Goal: Information Seeking & Learning: Check status

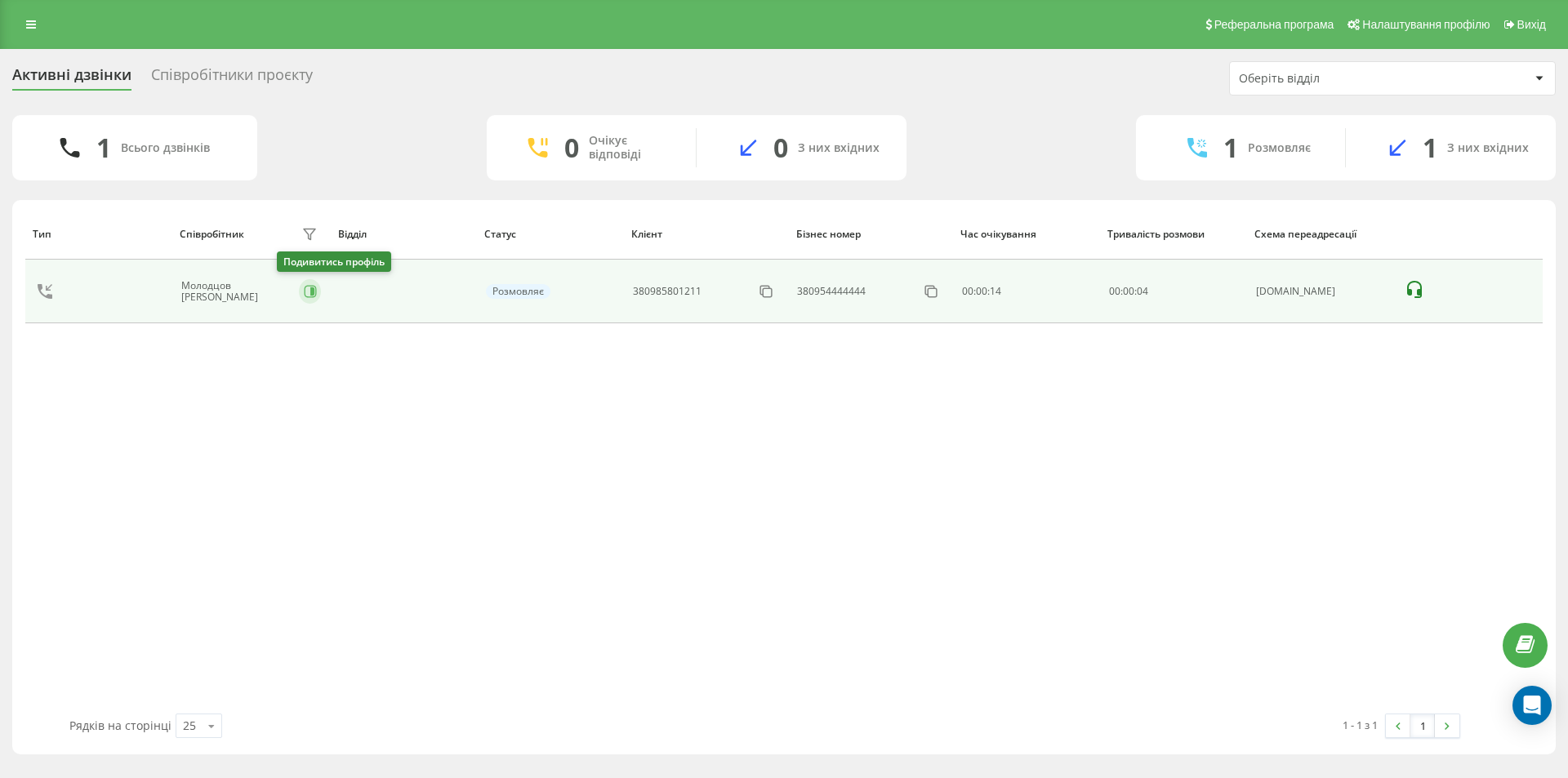
click at [310, 292] on icon at bounding box center [312, 291] width 4 height 8
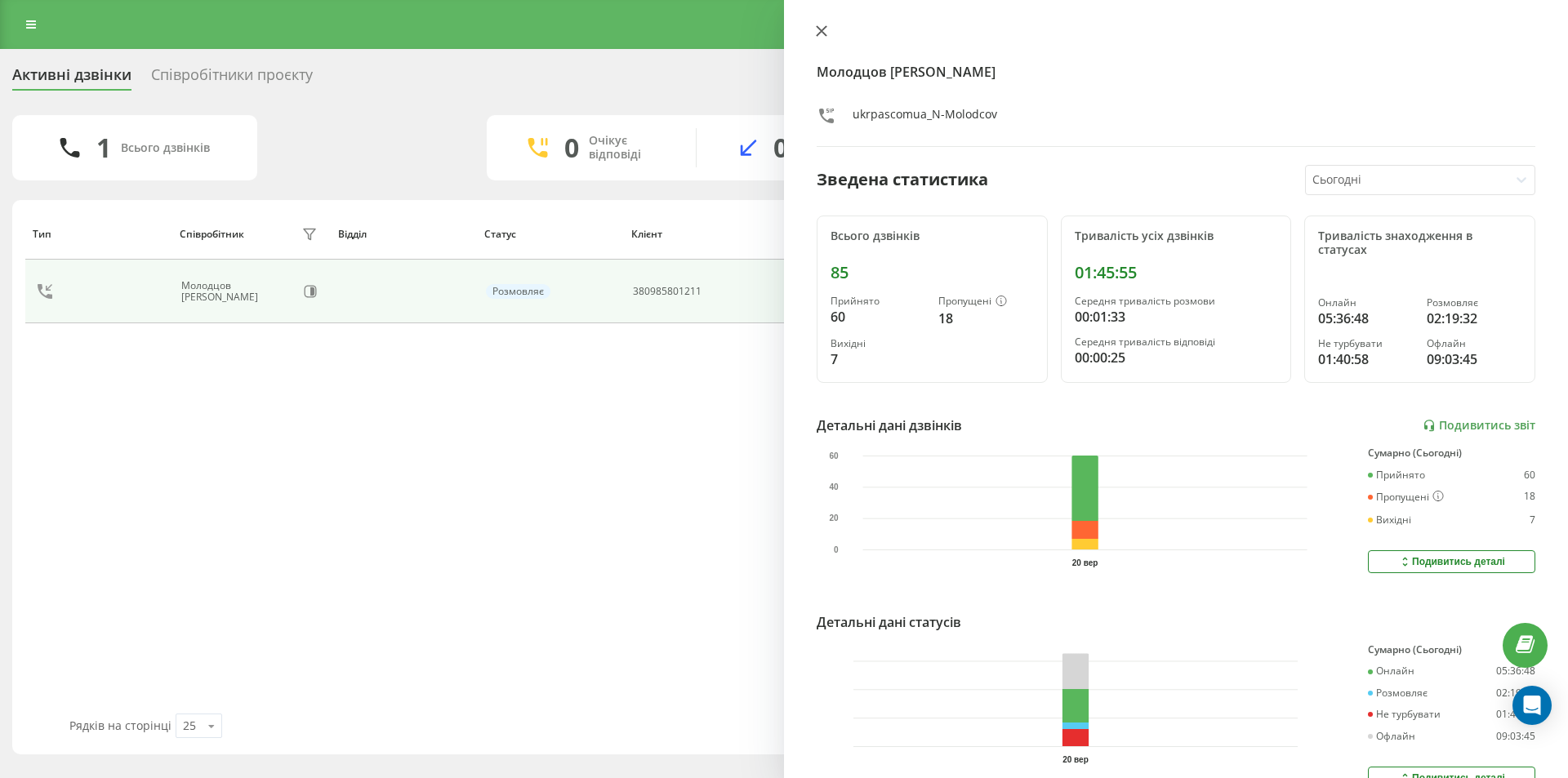
click at [820, 28] on icon at bounding box center [821, 30] width 11 height 11
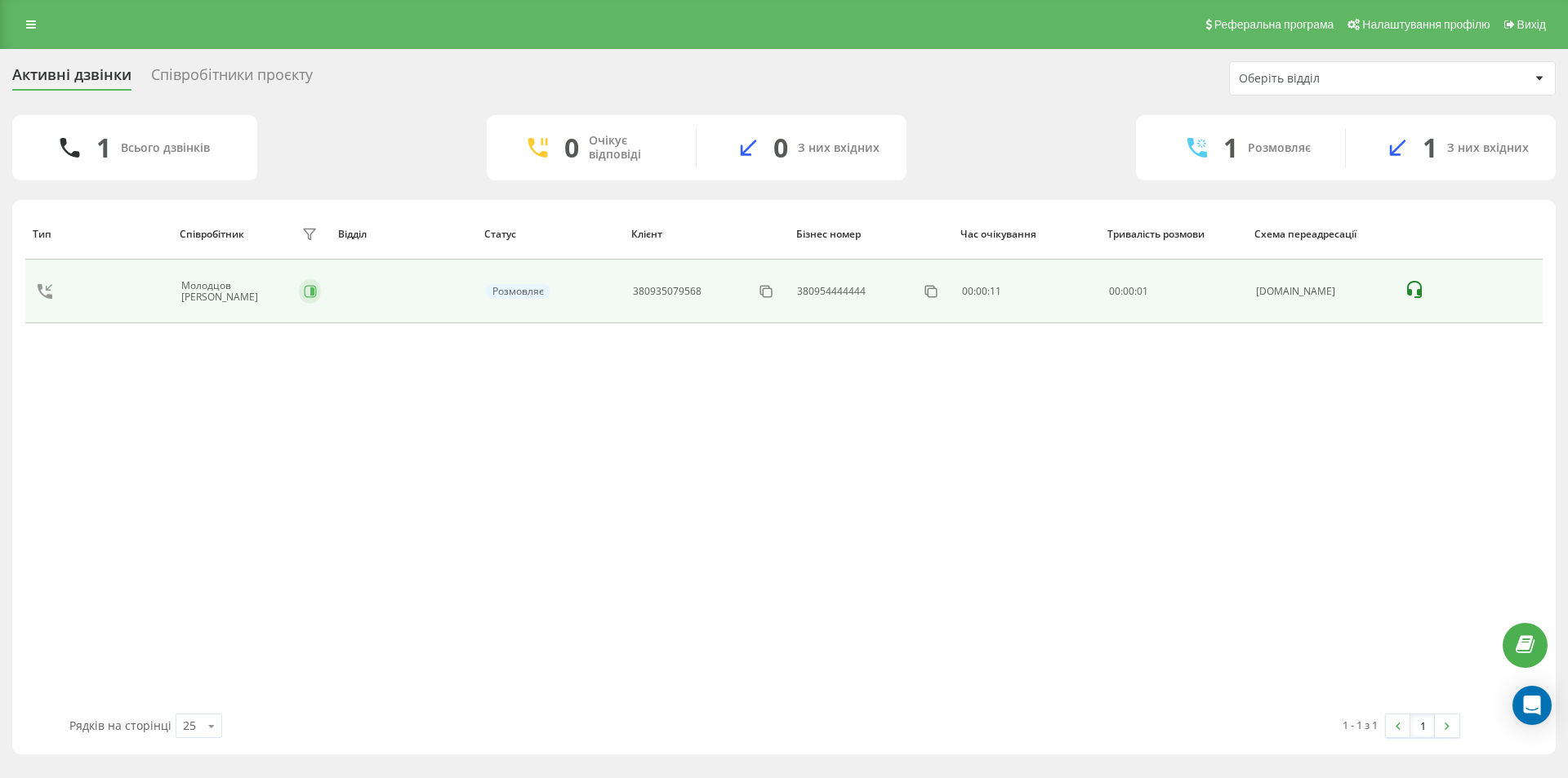
click at [304, 288] on icon at bounding box center [310, 291] width 13 height 13
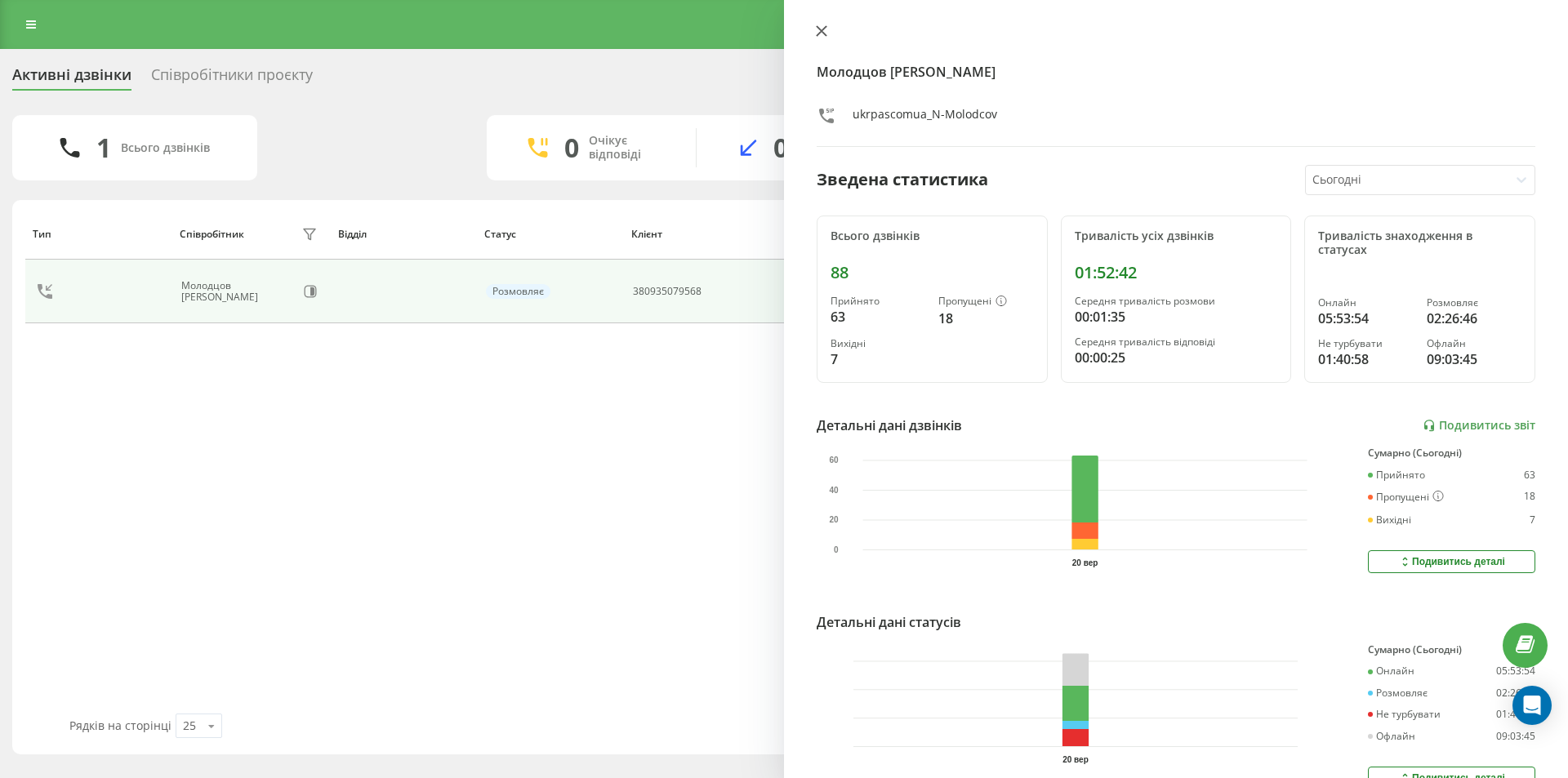
click at [822, 27] on icon at bounding box center [821, 30] width 11 height 11
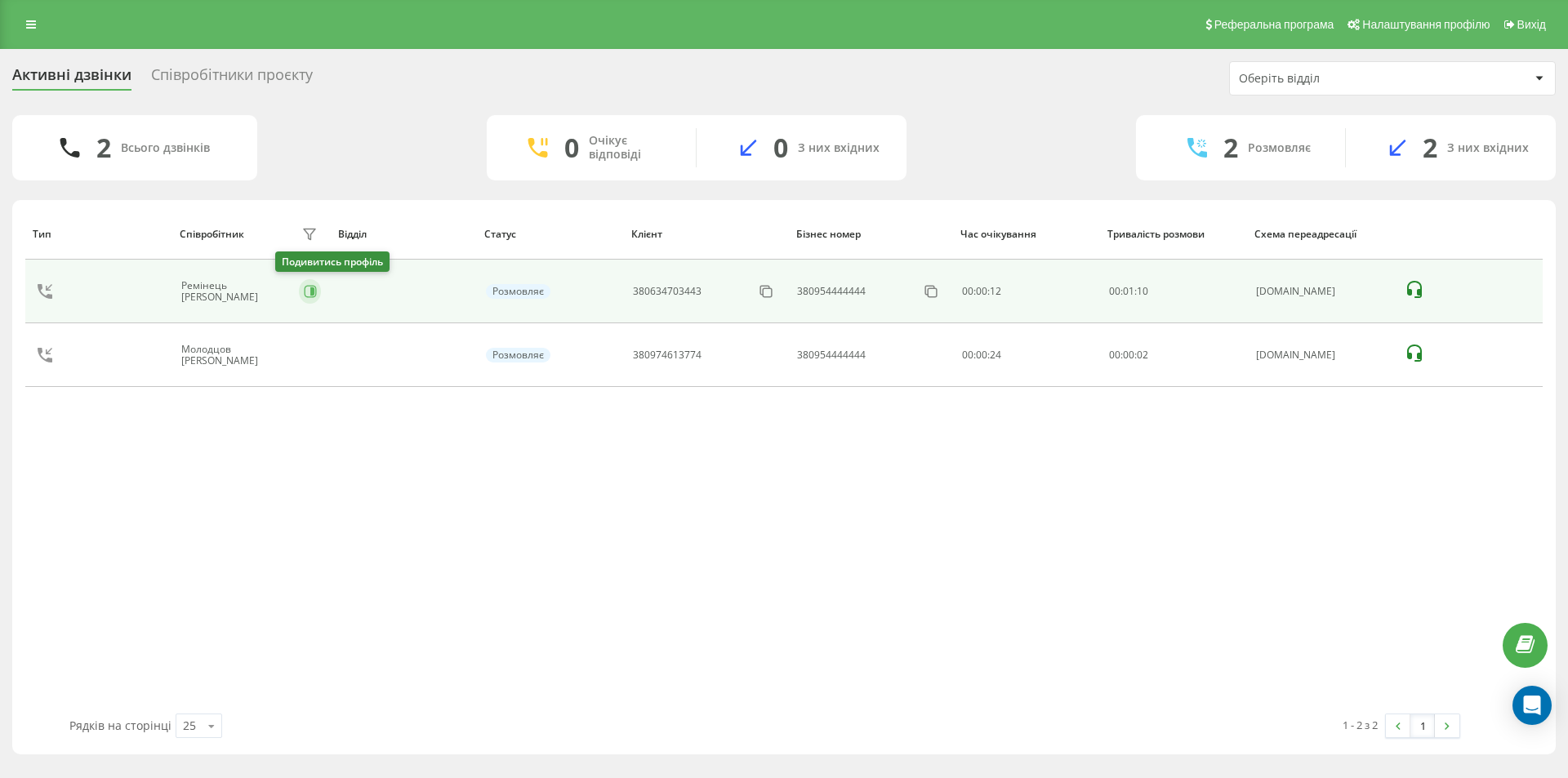
click at [304, 294] on icon at bounding box center [310, 291] width 13 height 13
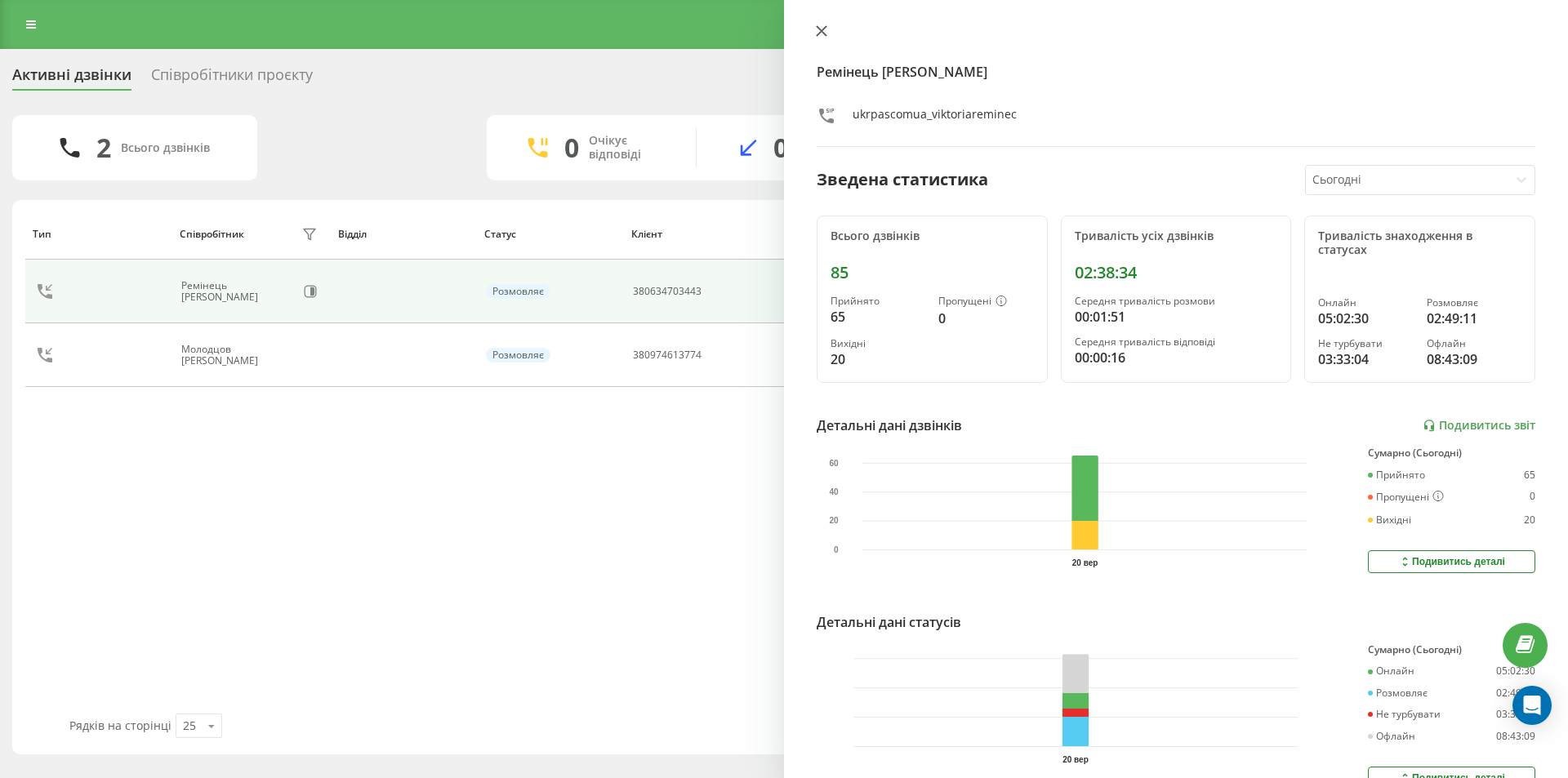
click at [823, 30] on icon at bounding box center [821, 30] width 9 height 9
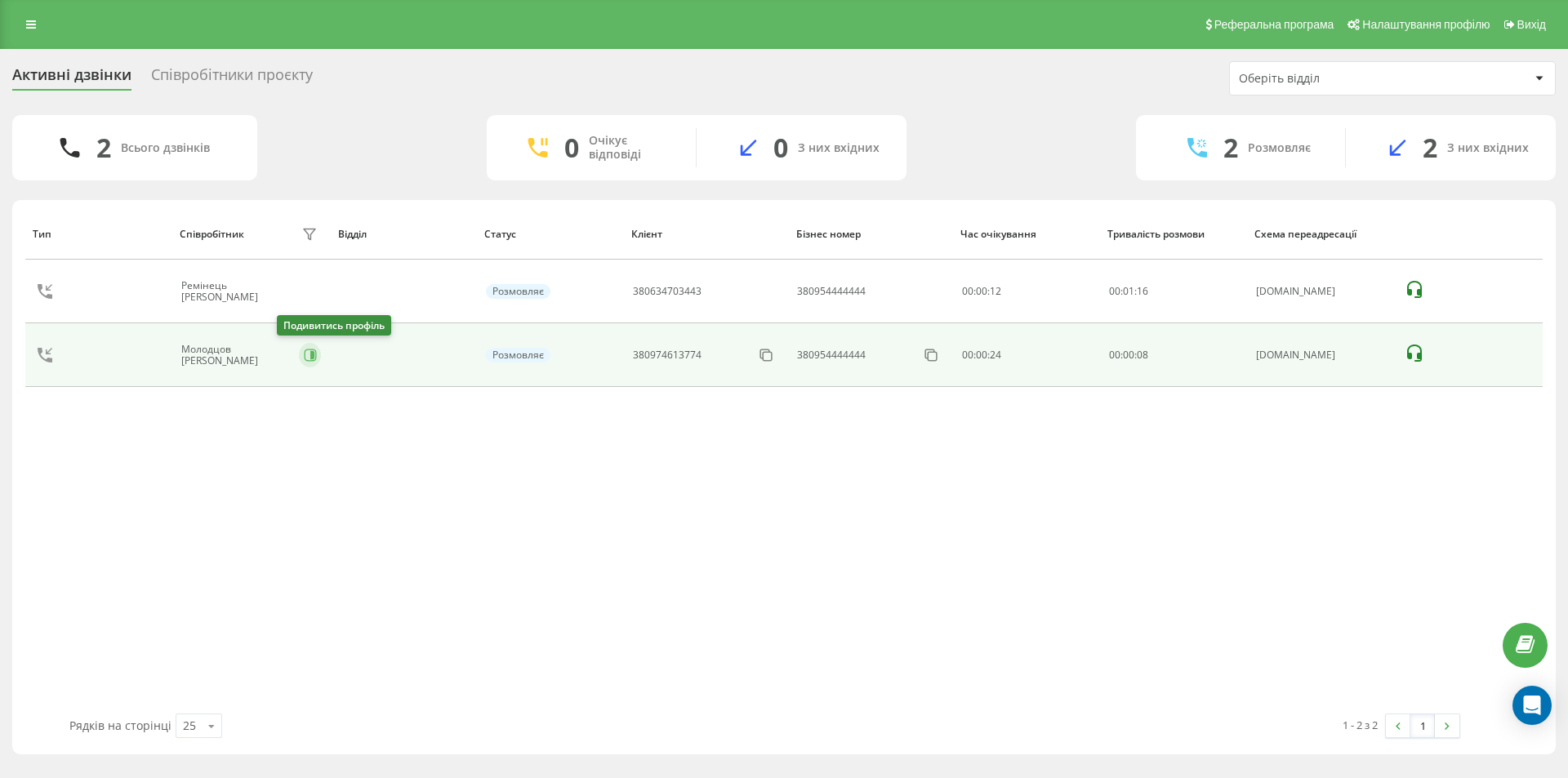
click at [304, 354] on icon at bounding box center [310, 355] width 13 height 13
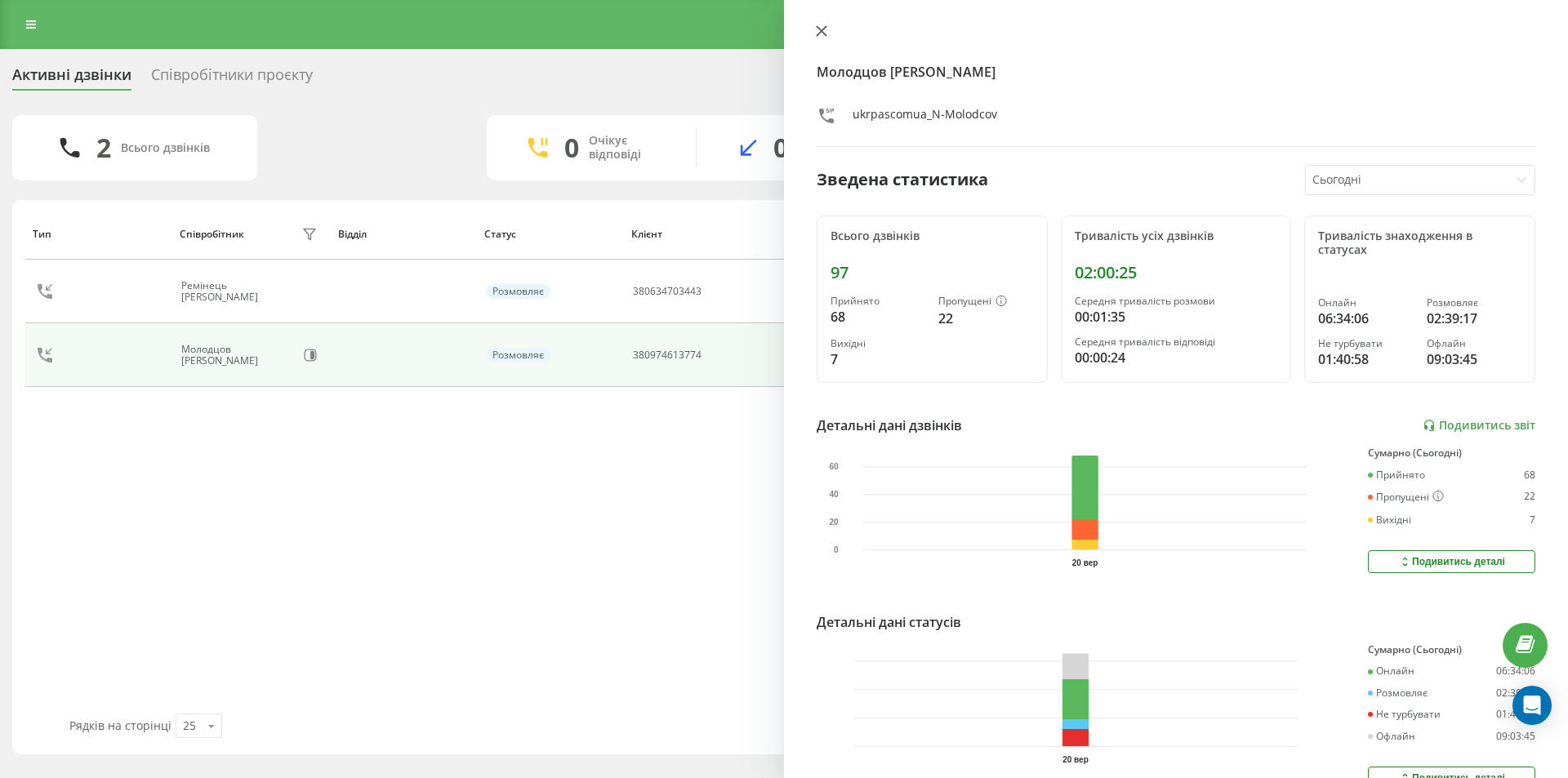
click at [818, 28] on icon at bounding box center [821, 30] width 9 height 9
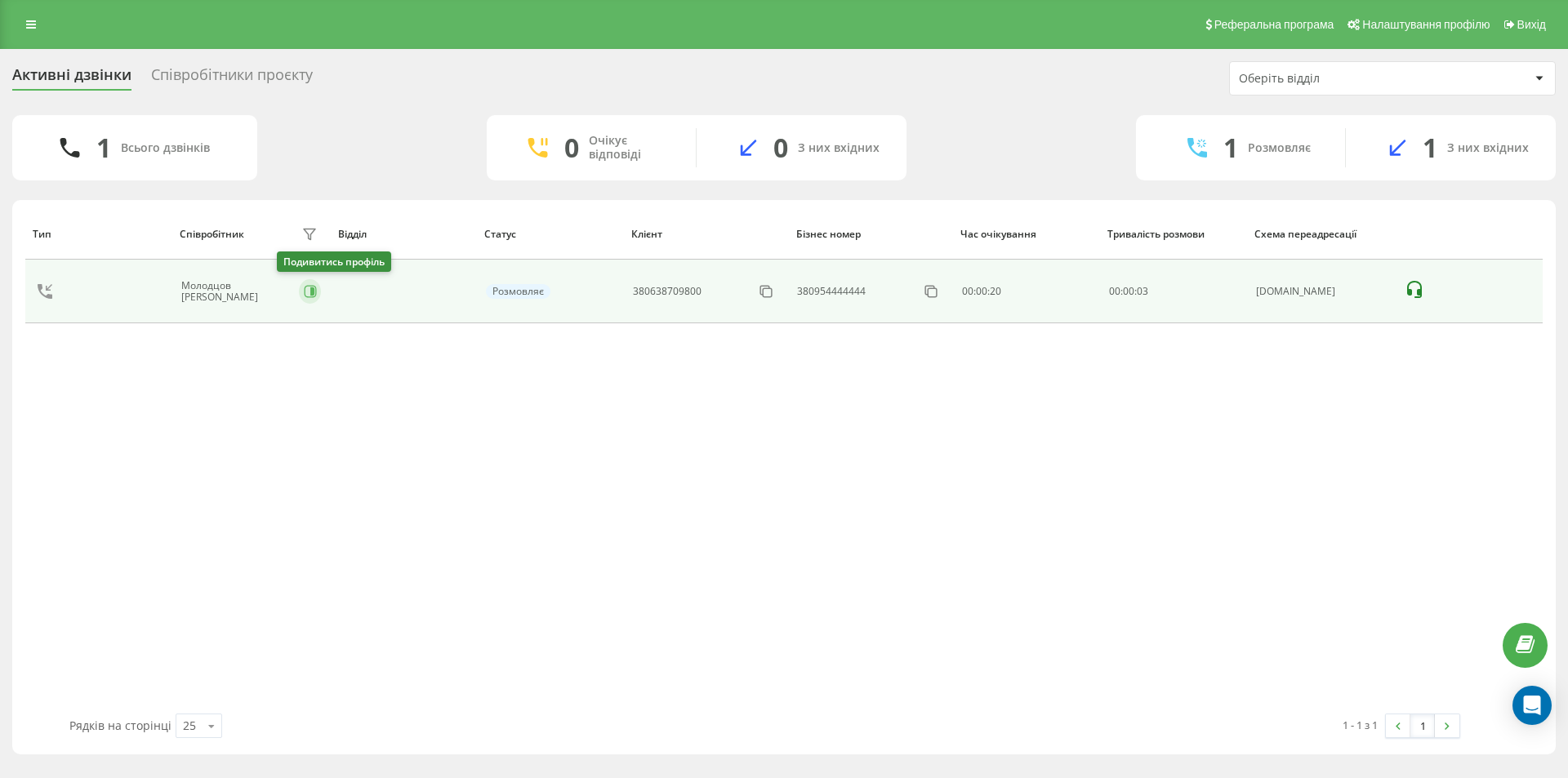
click at [304, 296] on icon at bounding box center [310, 291] width 13 height 13
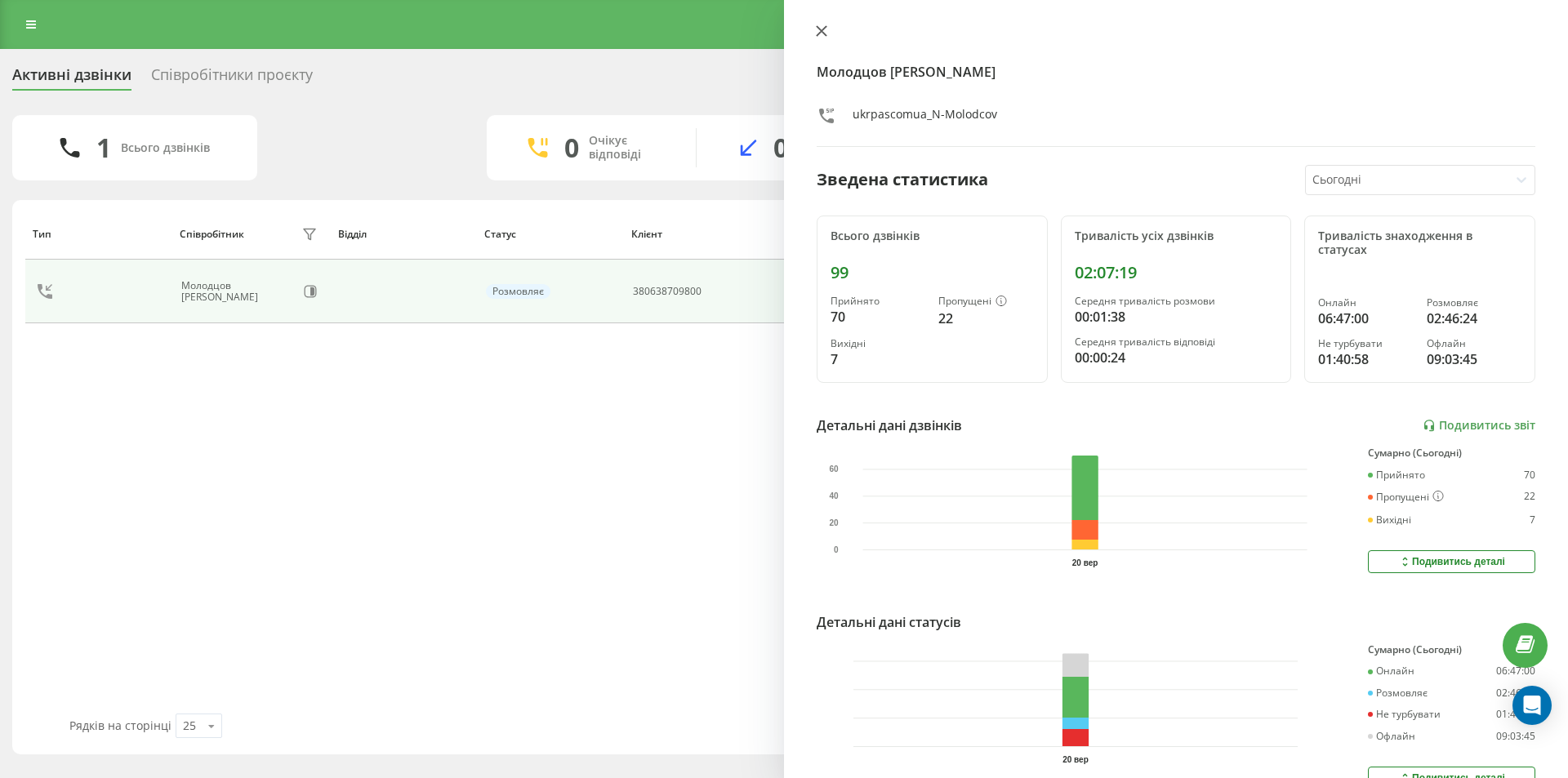
click at [824, 30] on icon at bounding box center [821, 30] width 11 height 11
